Goal: Find specific fact: Find contact information

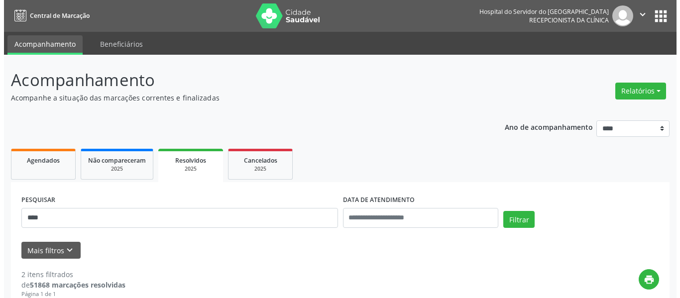
scroll to position [42, 0]
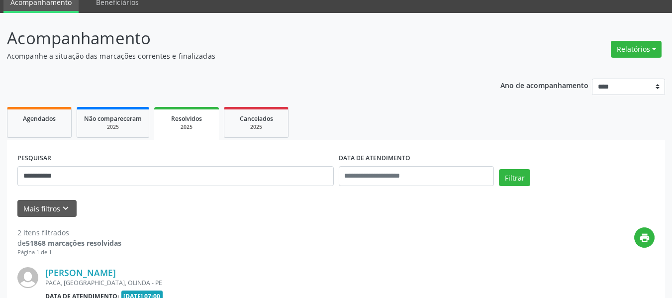
type input "**********"
click at [499, 169] on button "Filtrar" at bounding box center [514, 177] width 31 height 17
click at [116, 278] on link "[PERSON_NAME]" at bounding box center [80, 272] width 71 height 11
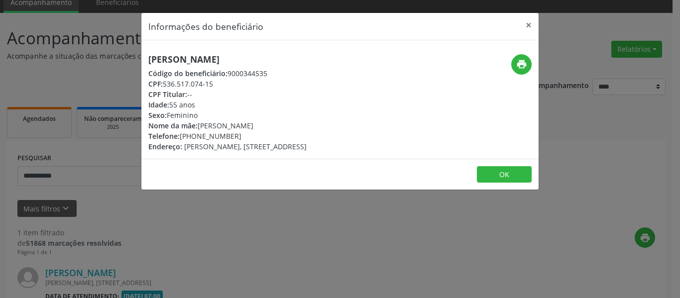
drag, startPoint x: 306, startPoint y: 56, endPoint x: 104, endPoint y: 76, distance: 203.5
click at [104, 76] on div "Informações do beneficiário × [PERSON_NAME] Código do beneficiário: 9000344535 …" at bounding box center [340, 149] width 680 height 298
click at [307, 56] on h5 "[PERSON_NAME]" at bounding box center [227, 59] width 158 height 10
drag, startPoint x: 296, startPoint y: 56, endPoint x: 105, endPoint y: 54, distance: 190.6
click at [105, 54] on div "Informações do beneficiário × [PERSON_NAME] Código do beneficiário: 9000344535 …" at bounding box center [340, 149] width 680 height 298
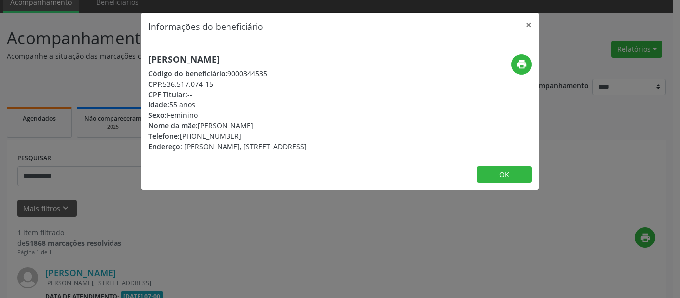
copy h5 "[PERSON_NAME]"
drag, startPoint x: 249, startPoint y: 139, endPoint x: 195, endPoint y: 135, distance: 53.9
click at [195, 135] on div "Telefone: [PHONE_NUMBER]" at bounding box center [227, 136] width 158 height 10
copy div "98343-6509"
click at [528, 55] on div "print" at bounding box center [472, 64] width 118 height 20
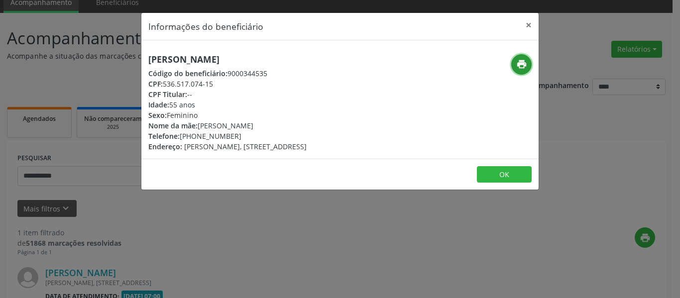
click at [526, 63] on icon "print" at bounding box center [521, 64] width 11 height 11
